Goal: Check status: Check status

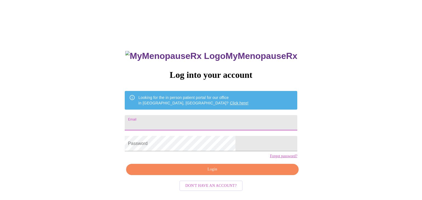
click at [189, 119] on input "Email" at bounding box center [211, 122] width 172 height 15
type input "jenniferanderson0629@gmail.com"
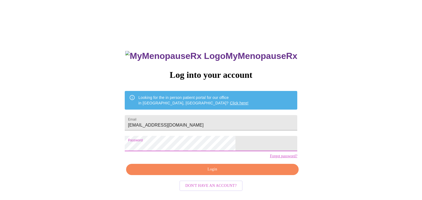
click at [186, 173] on span "Login" at bounding box center [212, 169] width 160 height 7
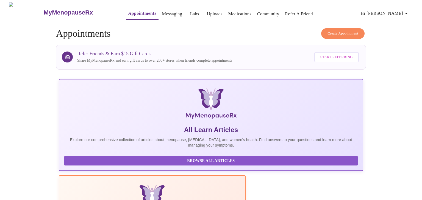
click at [190, 14] on link "Labs" at bounding box center [194, 14] width 9 height 8
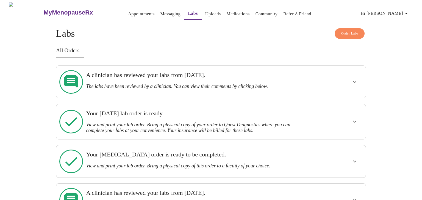
click at [352, 79] on icon "show more" at bounding box center [354, 82] width 7 height 7
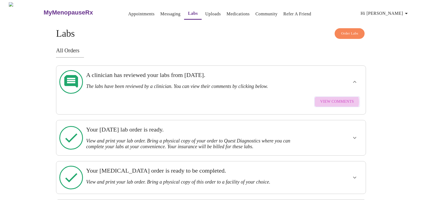
click at [336, 99] on span "View Comments" at bounding box center [337, 102] width 34 height 7
